Goal: Use online tool/utility

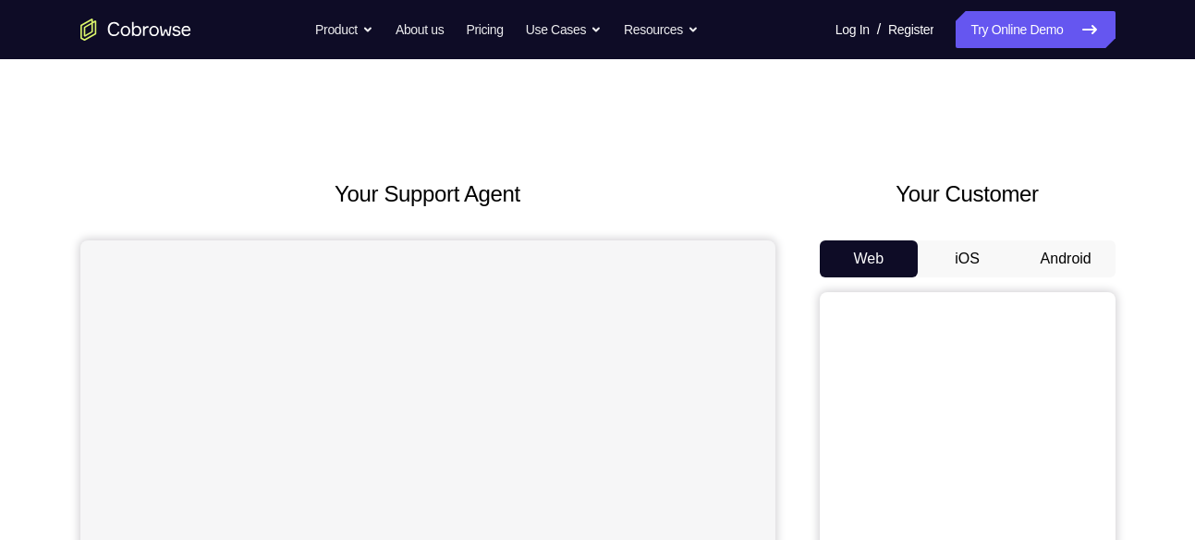
click at [1050, 264] on button "Android" at bounding box center [1065, 258] width 99 height 37
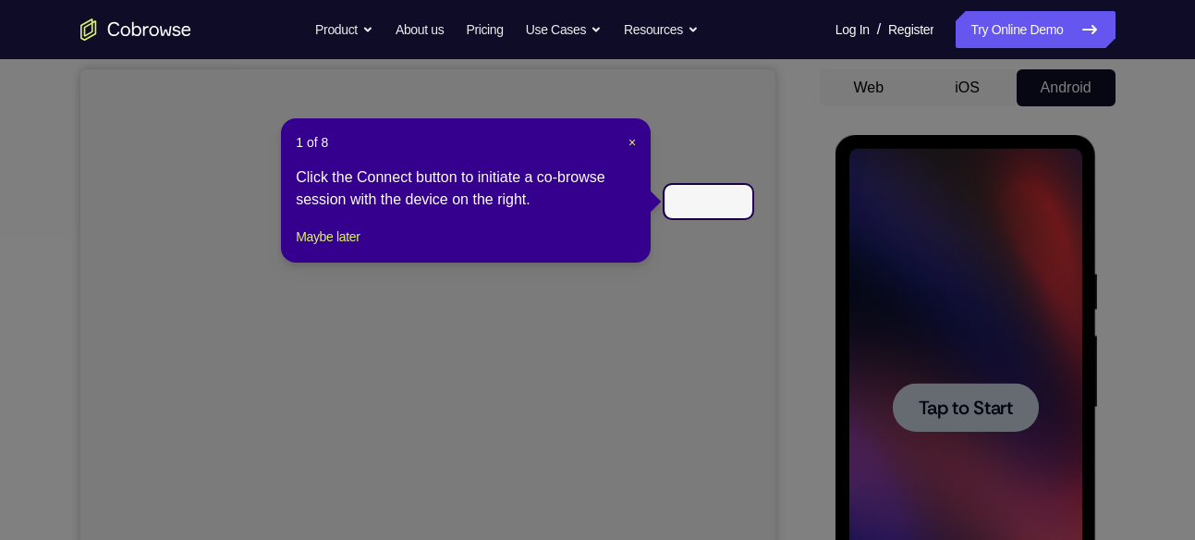
click at [623, 140] on header "1 of 8 ×" at bounding box center [466, 142] width 340 height 18
click at [628, 140] on span "×" at bounding box center [631, 142] width 7 height 15
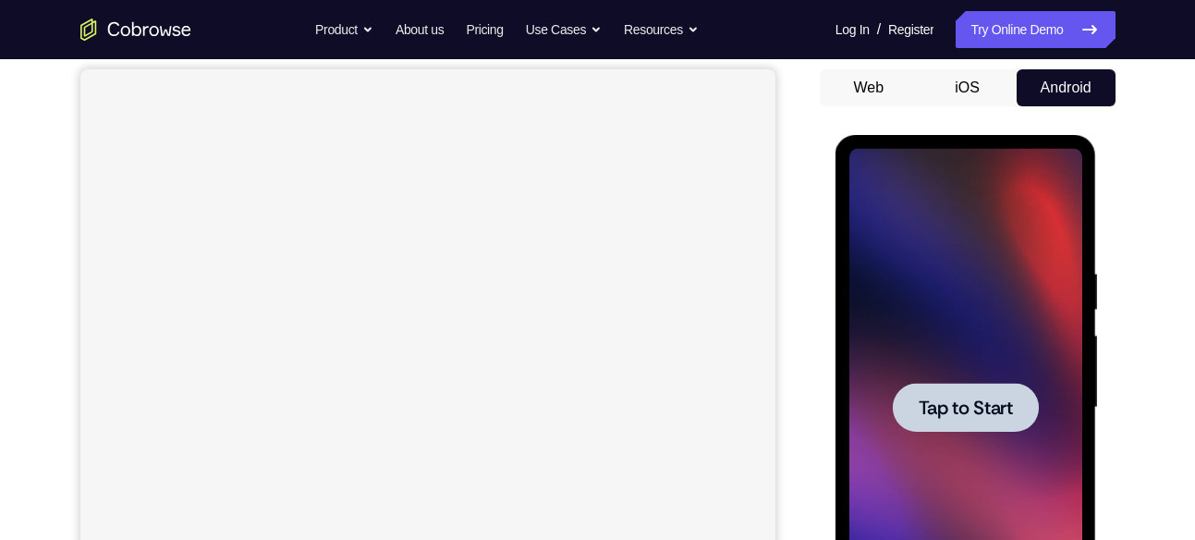
click at [989, 419] on div at bounding box center [965, 406] width 146 height 49
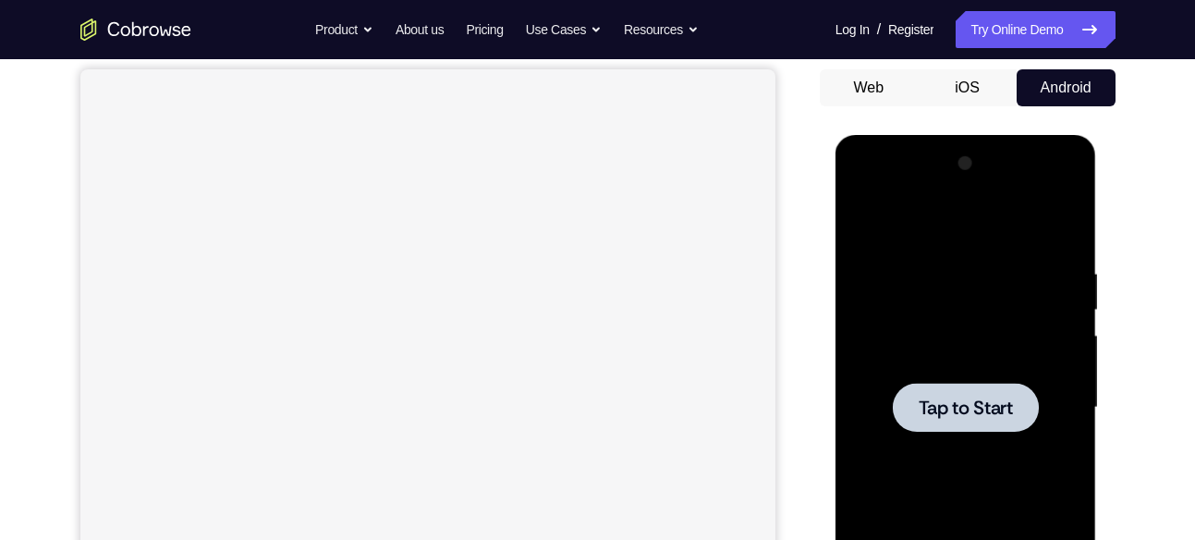
click at [984, 379] on div at bounding box center [965, 407] width 233 height 517
click at [982, 398] on span "Tap to Start" at bounding box center [965, 407] width 94 height 18
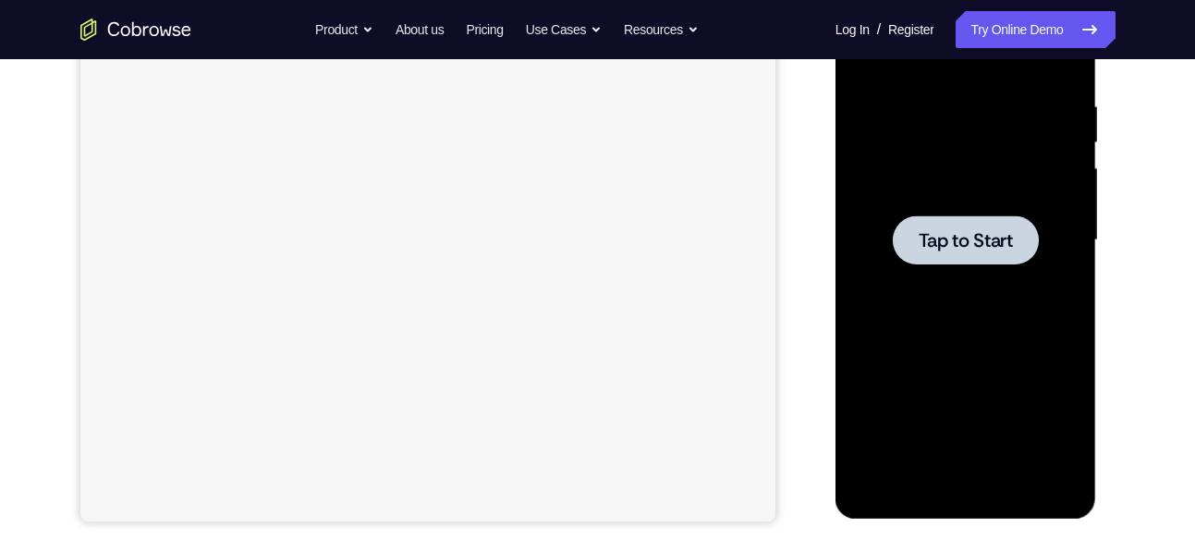
scroll to position [299, 0]
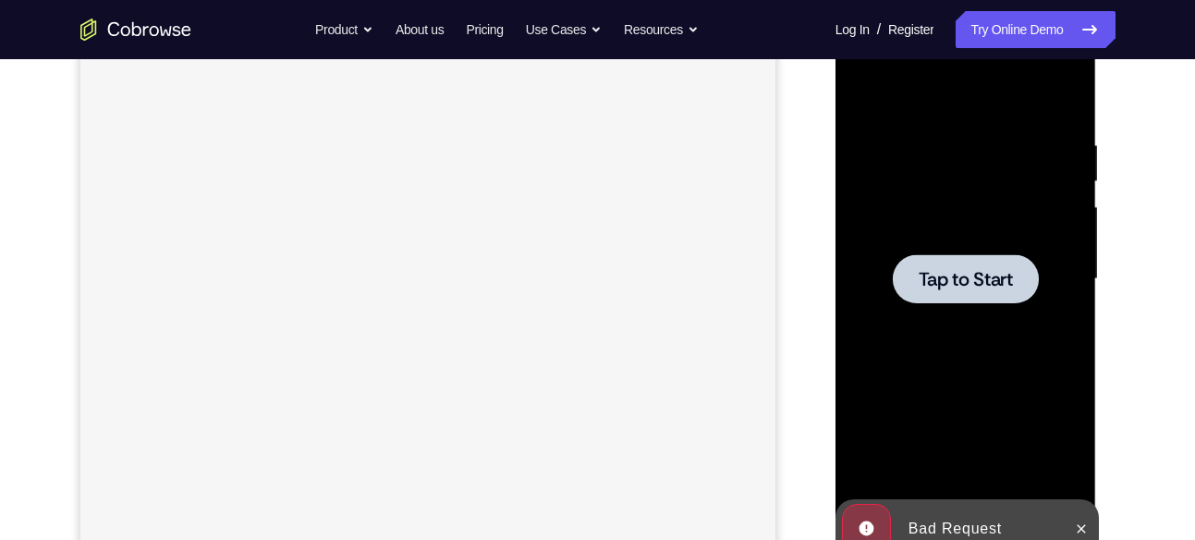
click at [964, 281] on span "Tap to Start" at bounding box center [965, 279] width 94 height 18
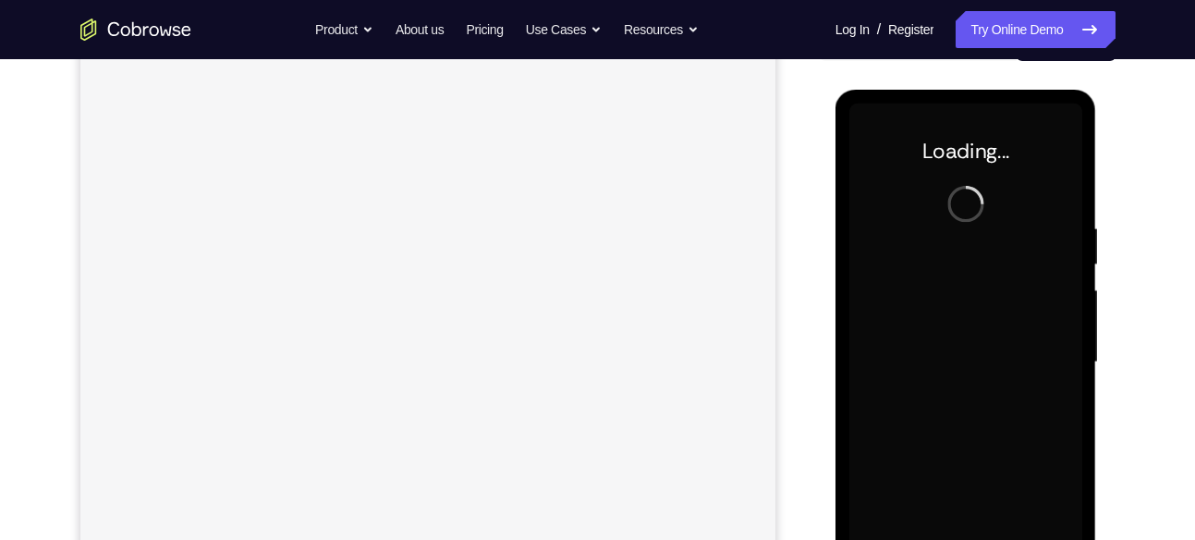
scroll to position [178, 0]
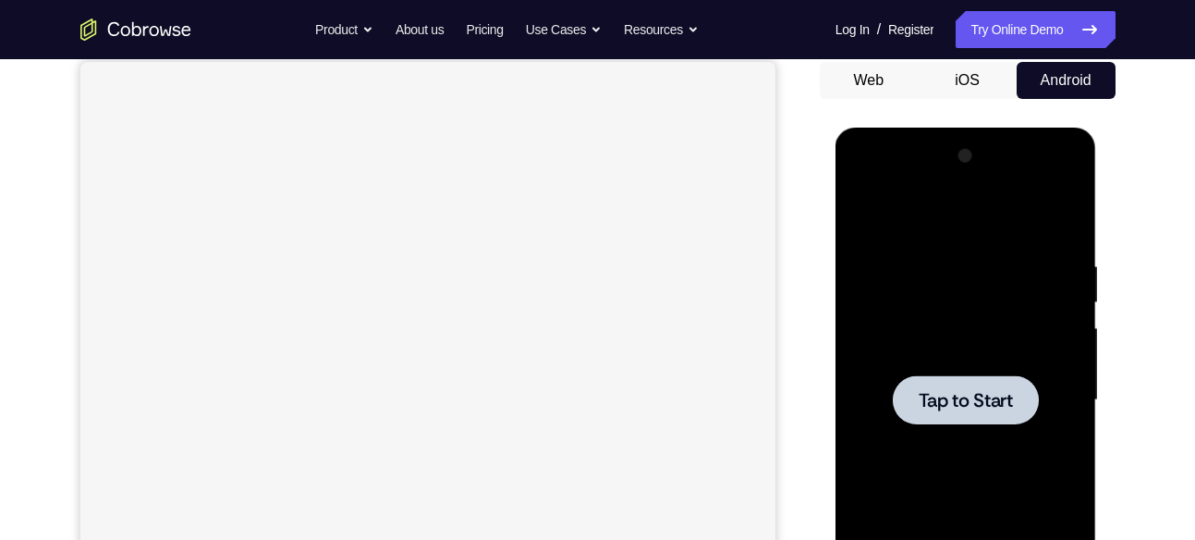
click at [994, 351] on div at bounding box center [965, 399] width 233 height 517
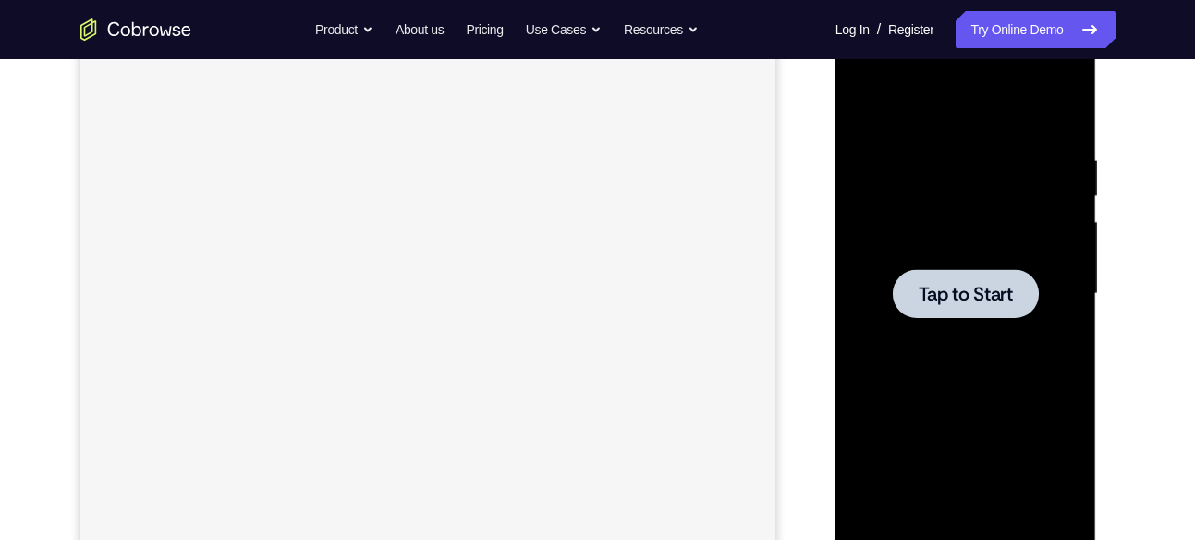
scroll to position [286, 0]
click at [975, 305] on div at bounding box center [965, 291] width 146 height 49
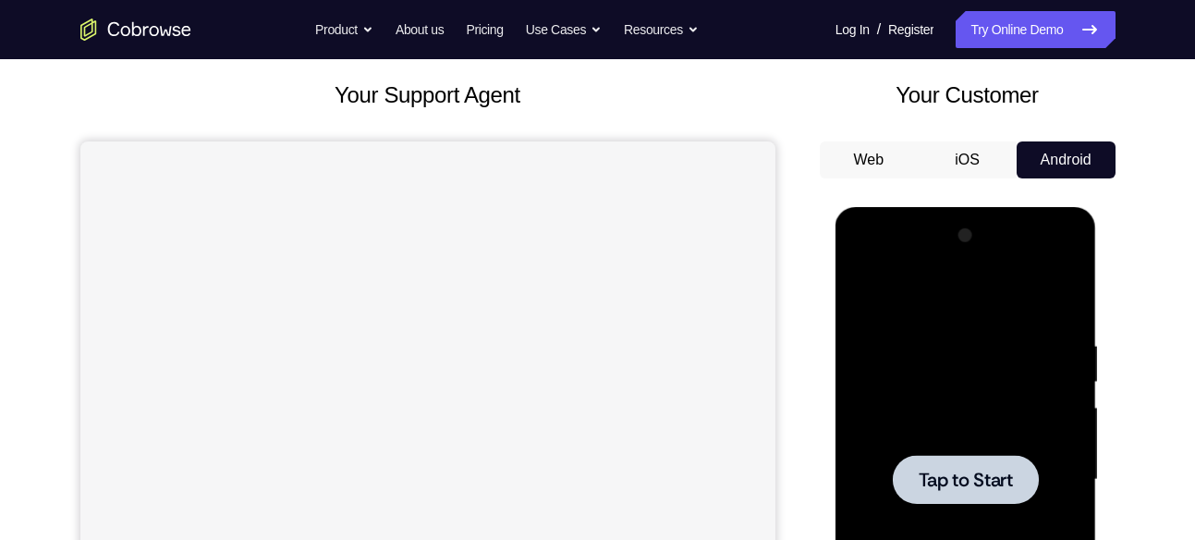
scroll to position [98, 0]
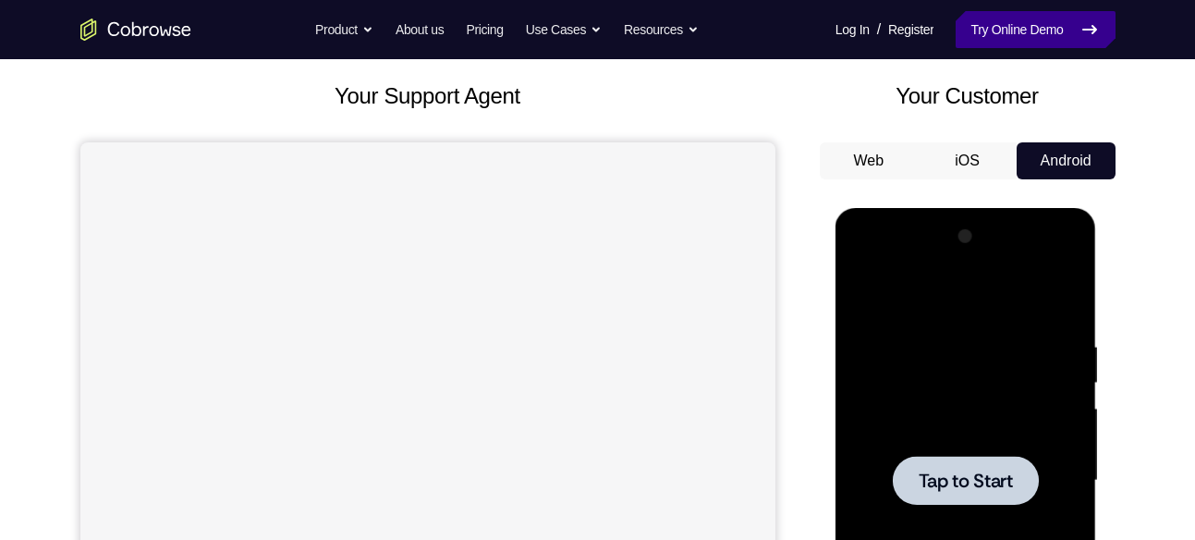
click at [1026, 39] on link "Try Online Demo" at bounding box center [1034, 29] width 159 height 37
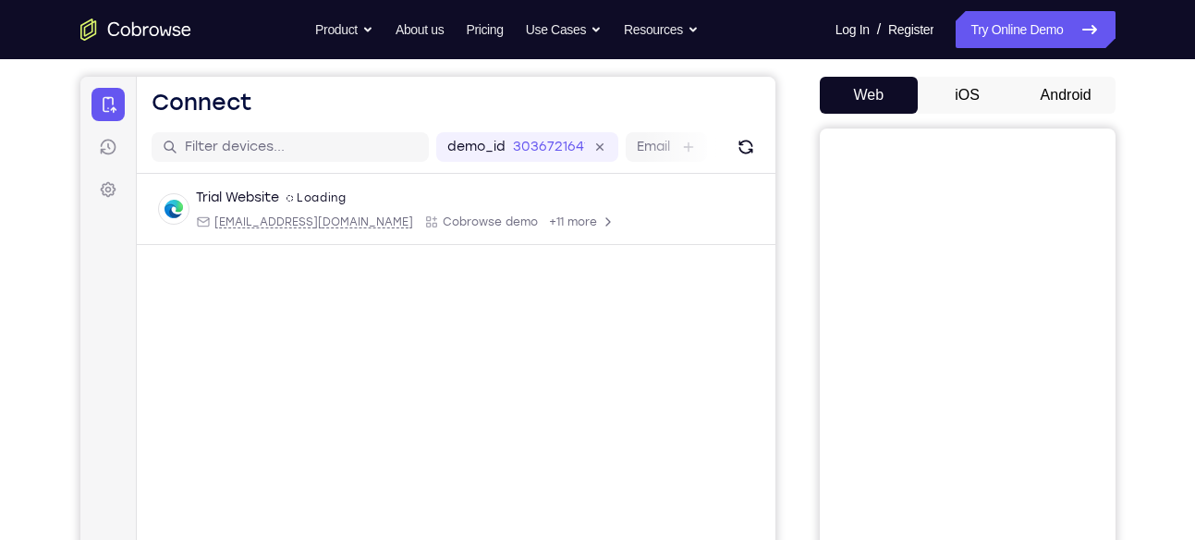
scroll to position [162, 0]
